Goal: Navigation & Orientation: Go to known website

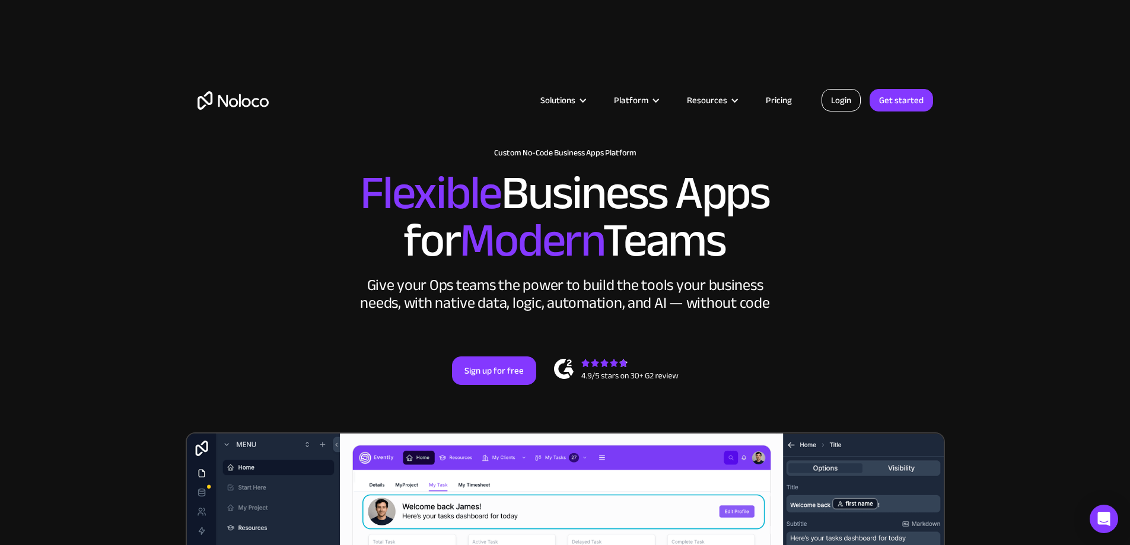
click at [850, 97] on link "Login" at bounding box center [840, 100] width 39 height 23
click at [847, 97] on link "Login" at bounding box center [840, 100] width 39 height 23
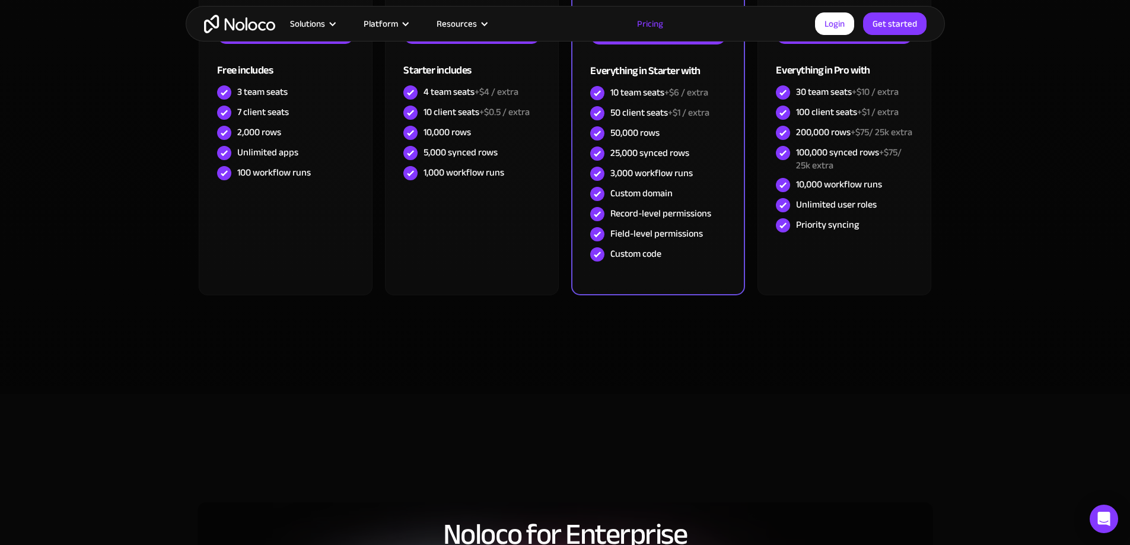
scroll to position [534, 0]
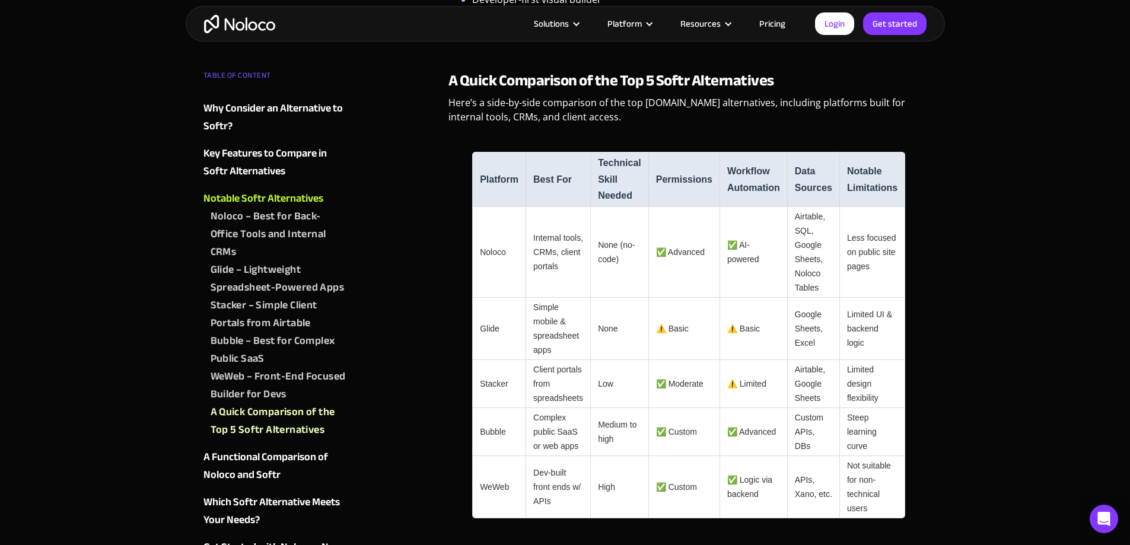
scroll to position [2135, 0]
